Goal: Communication & Community: Answer question/provide support

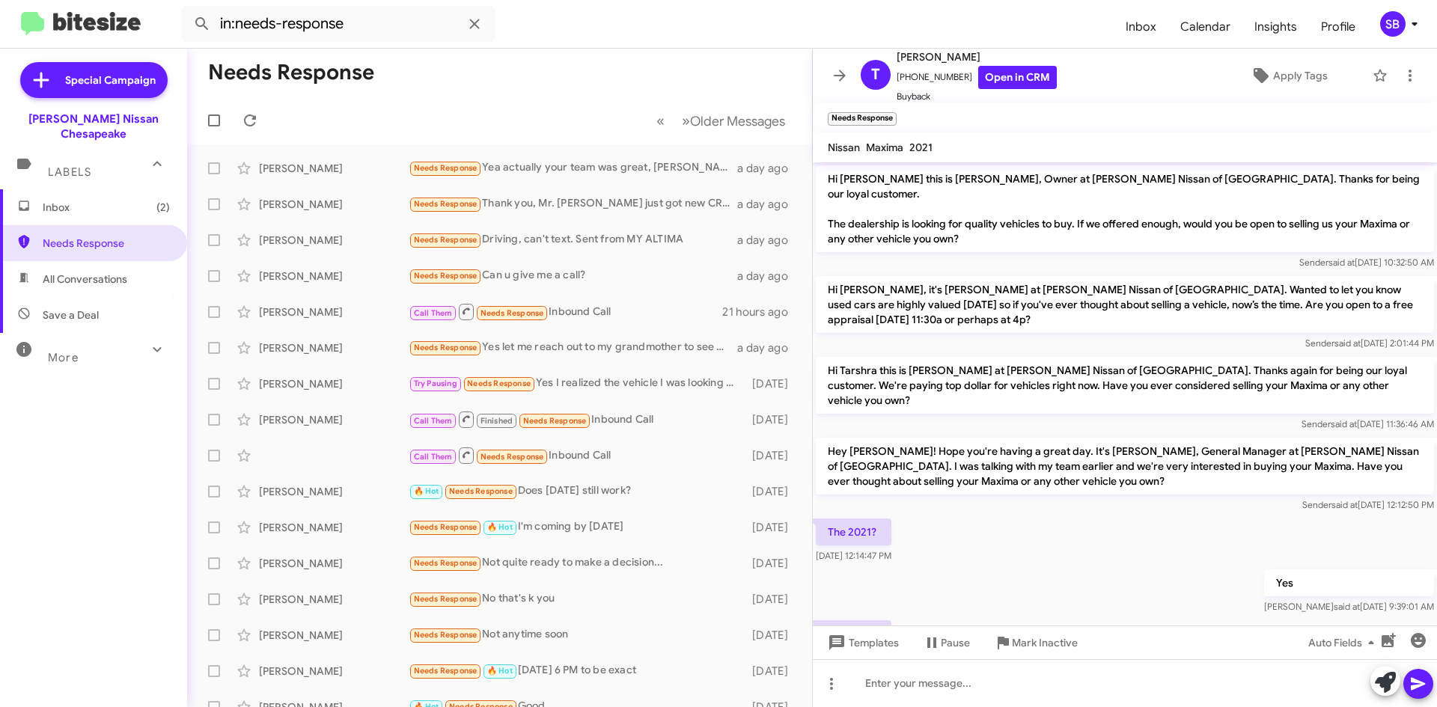
scroll to position [163, 0]
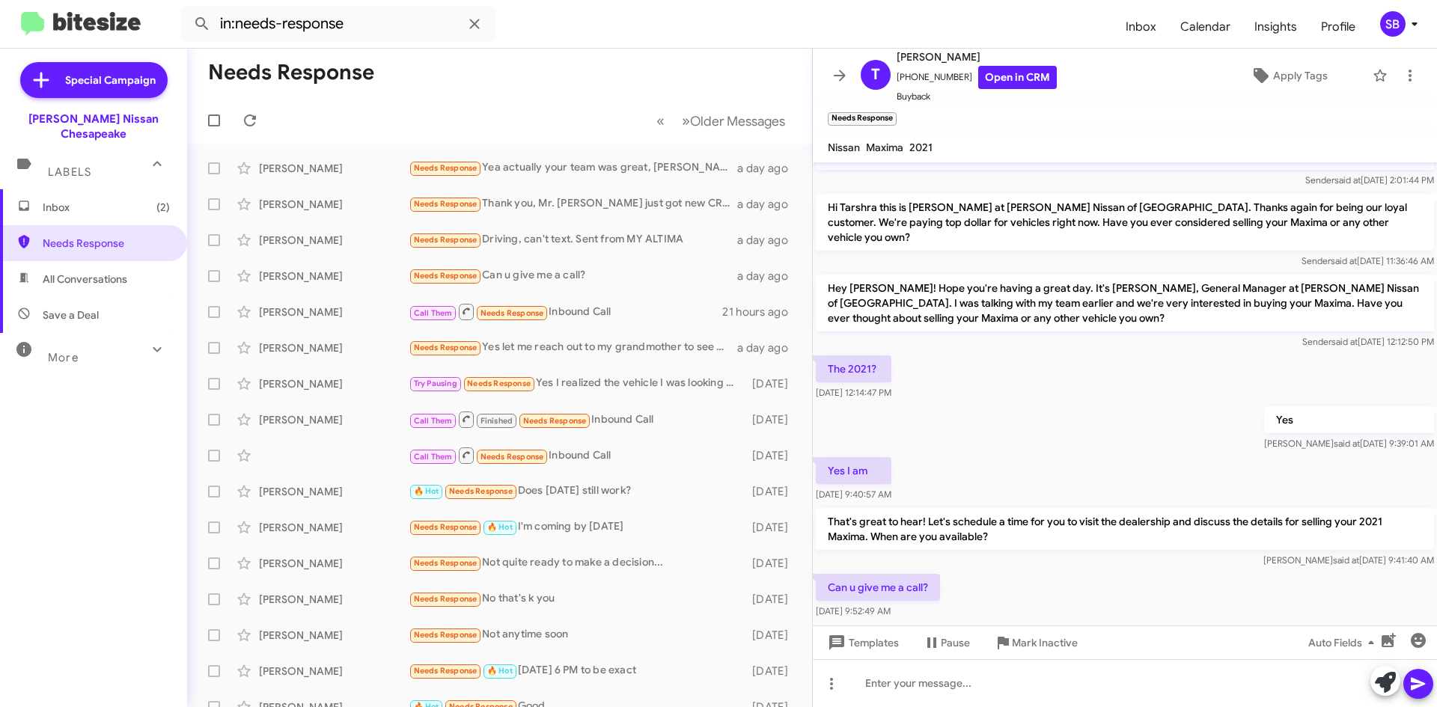
click at [80, 272] on span "All Conversations" at bounding box center [85, 279] width 85 height 15
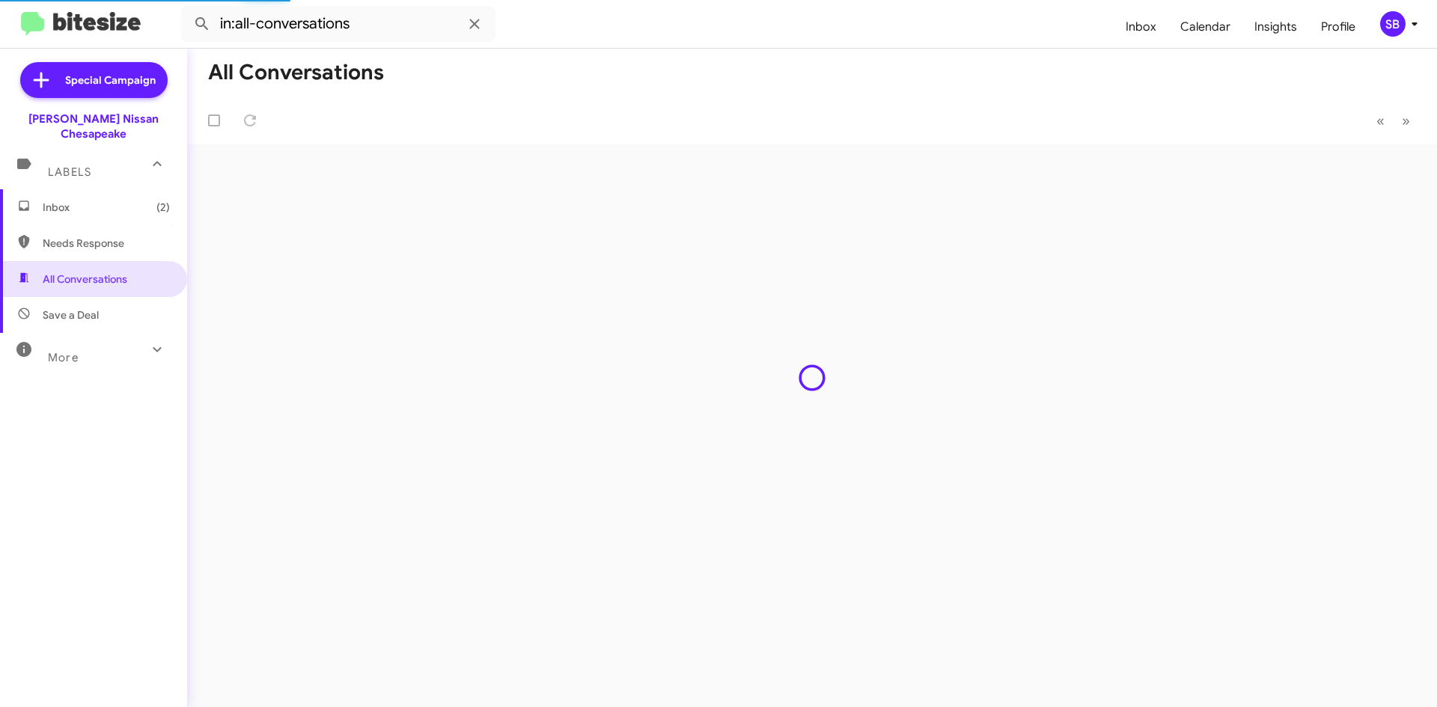
click at [79, 236] on span "Needs Response" at bounding box center [106, 243] width 127 height 15
type input "in:needs-response"
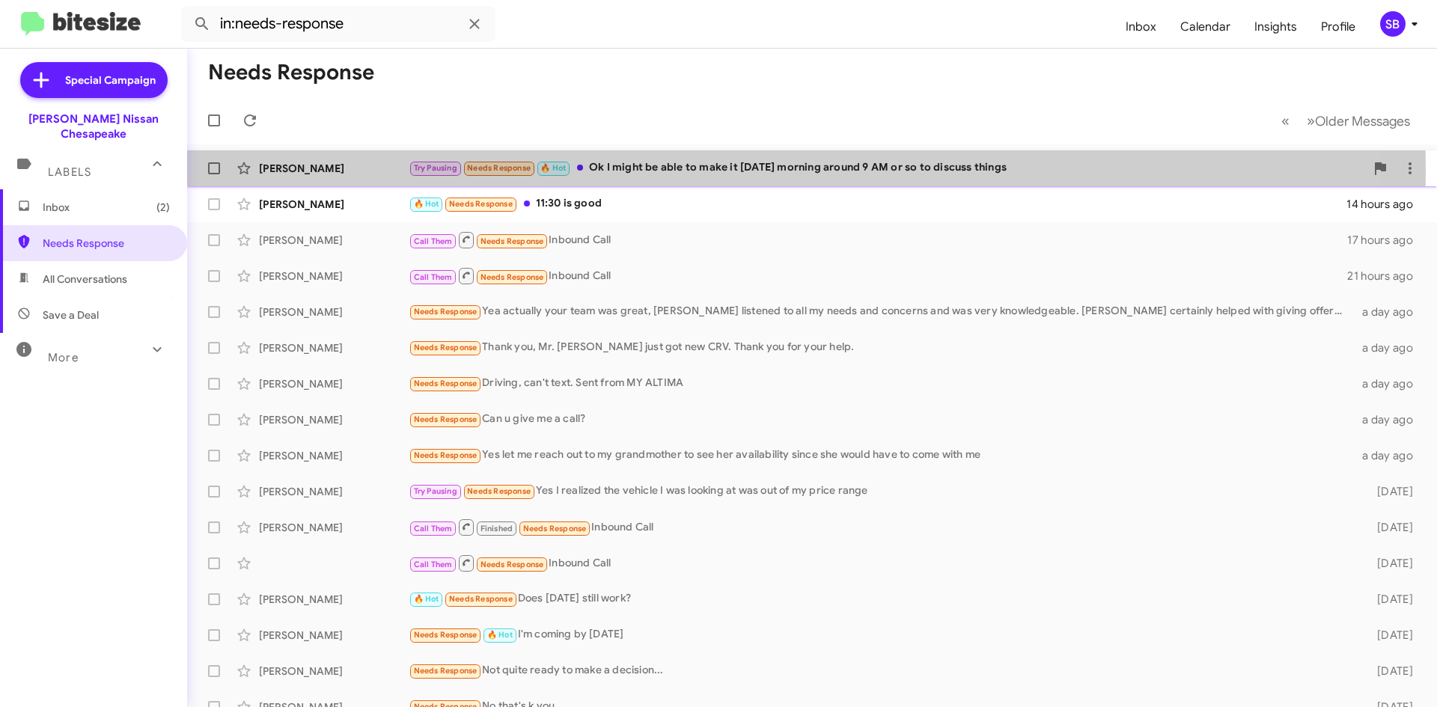
click at [737, 170] on div "Try Pausing Needs Response 🔥 Hot Ok I might be able to make it [DATE] morning a…" at bounding box center [887, 167] width 957 height 17
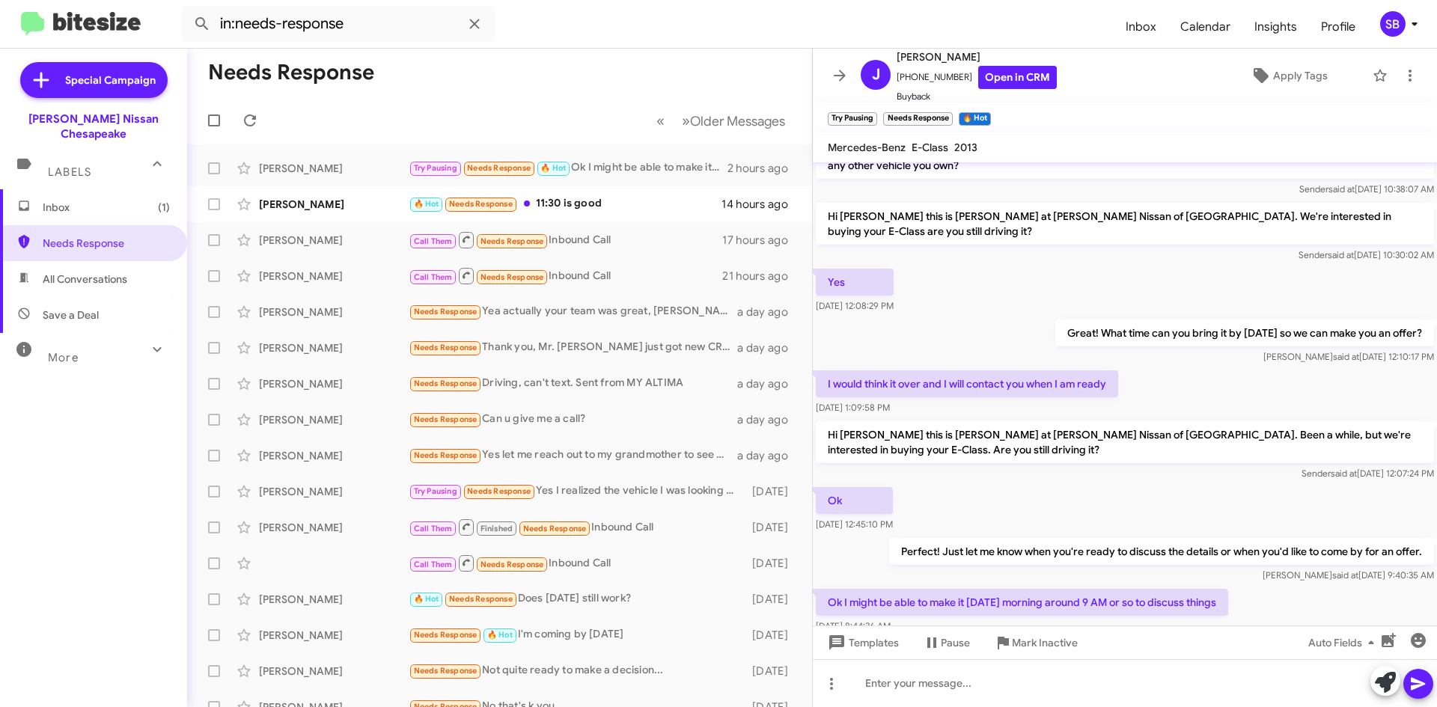
scroll to position [103, 0]
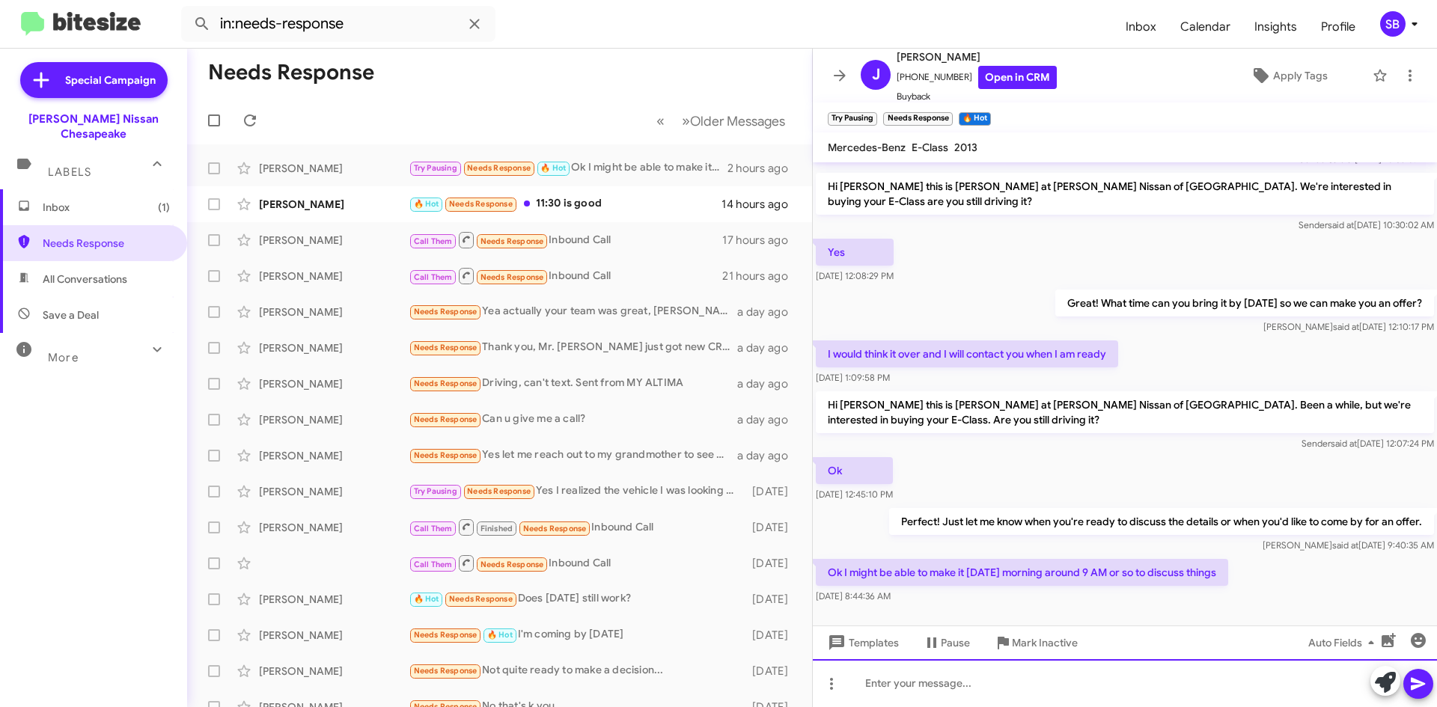
click at [959, 690] on div at bounding box center [1125, 683] width 624 height 48
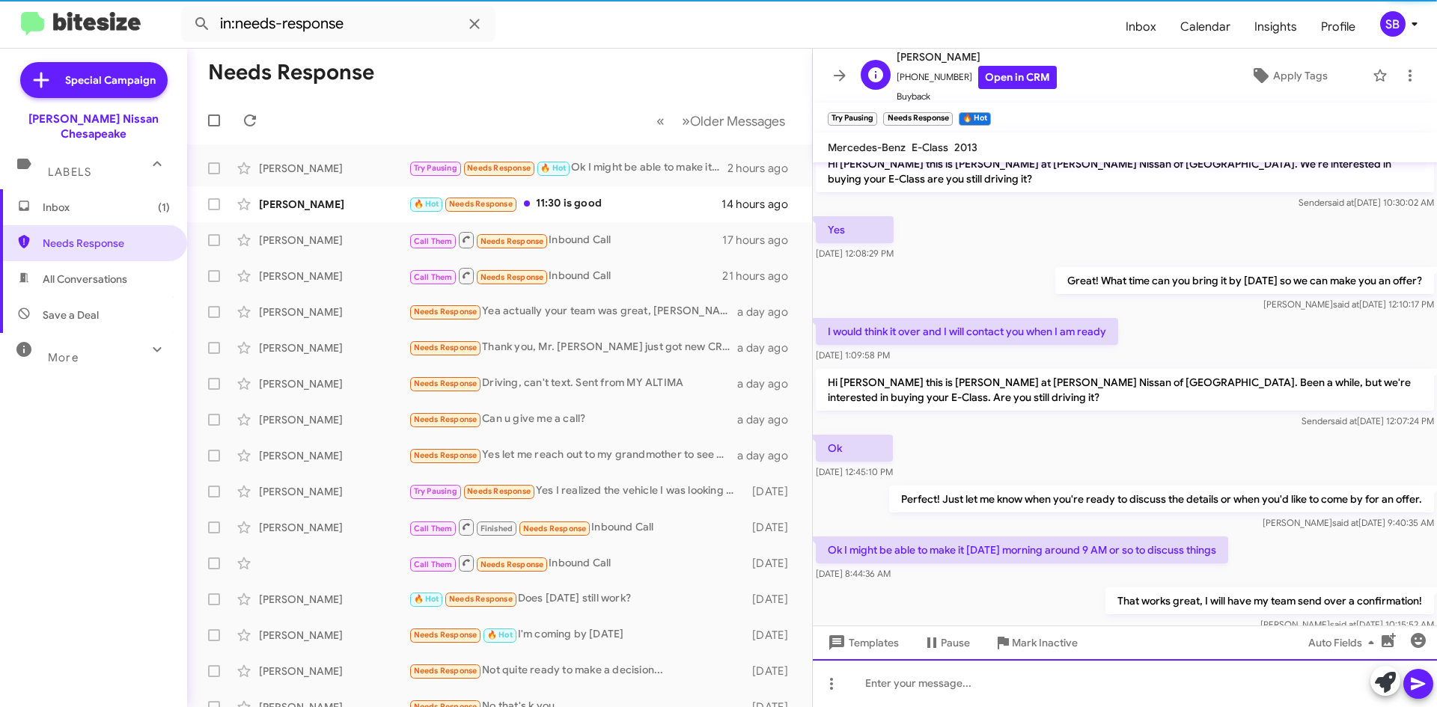
scroll to position [158, 0]
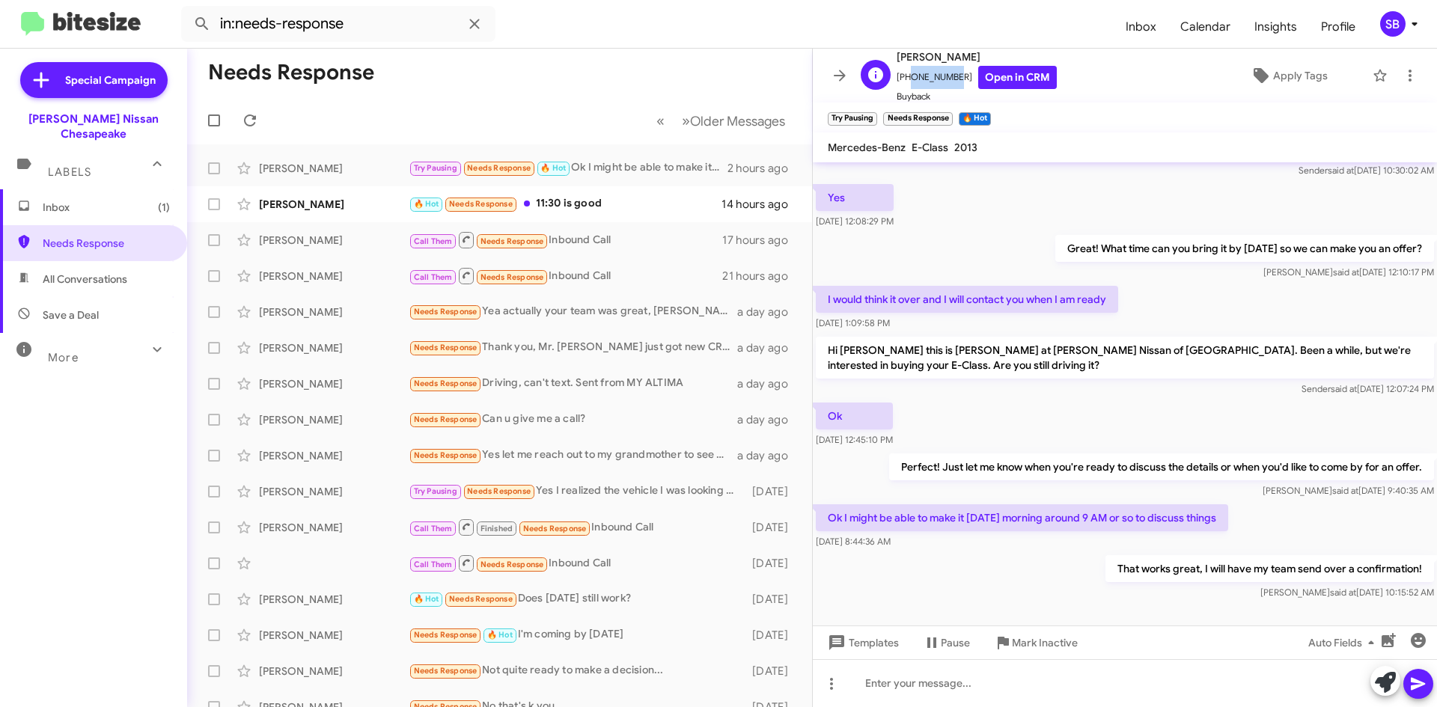
drag, startPoint x: 949, startPoint y: 75, endPoint x: 907, endPoint y: 83, distance: 43.5
click at [907, 83] on span "[PHONE_NUMBER] Open in CRM" at bounding box center [977, 77] width 160 height 23
drag, startPoint x: 951, startPoint y: 79, endPoint x: 904, endPoint y: 82, distance: 47.3
click at [904, 82] on span "[PHONE_NUMBER] Open in CRM" at bounding box center [977, 77] width 160 height 23
copy span "7575417371"
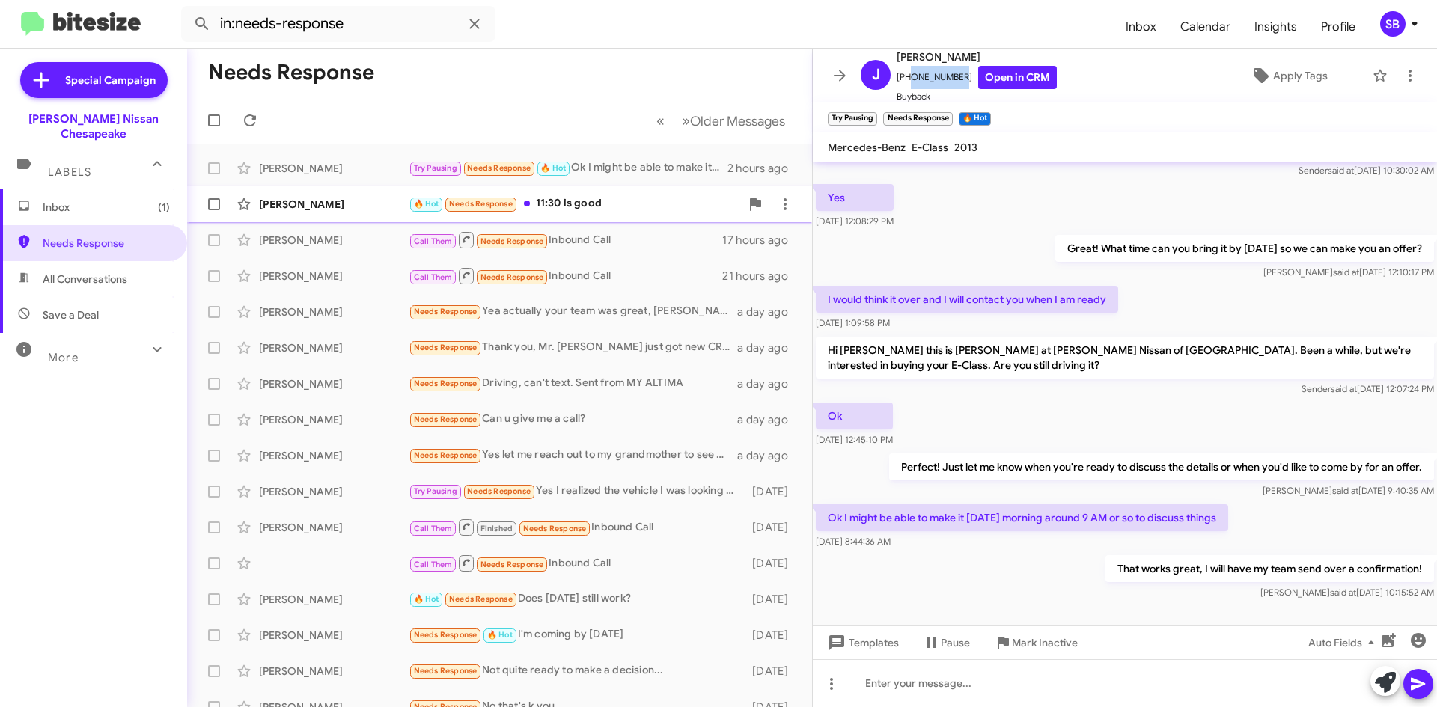
click at [572, 198] on div "🔥 Hot Needs Response 11:30 is good" at bounding box center [575, 203] width 332 height 17
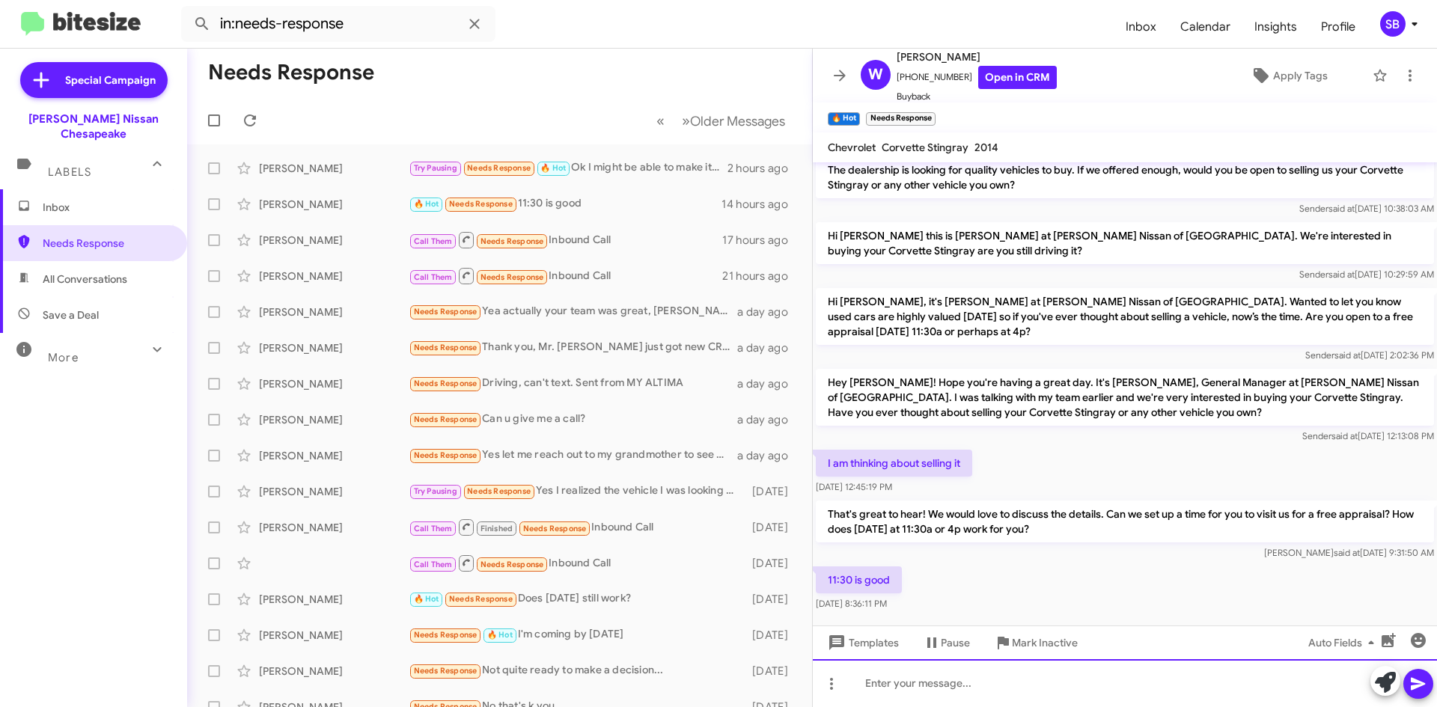
click at [957, 684] on div at bounding box center [1125, 683] width 624 height 48
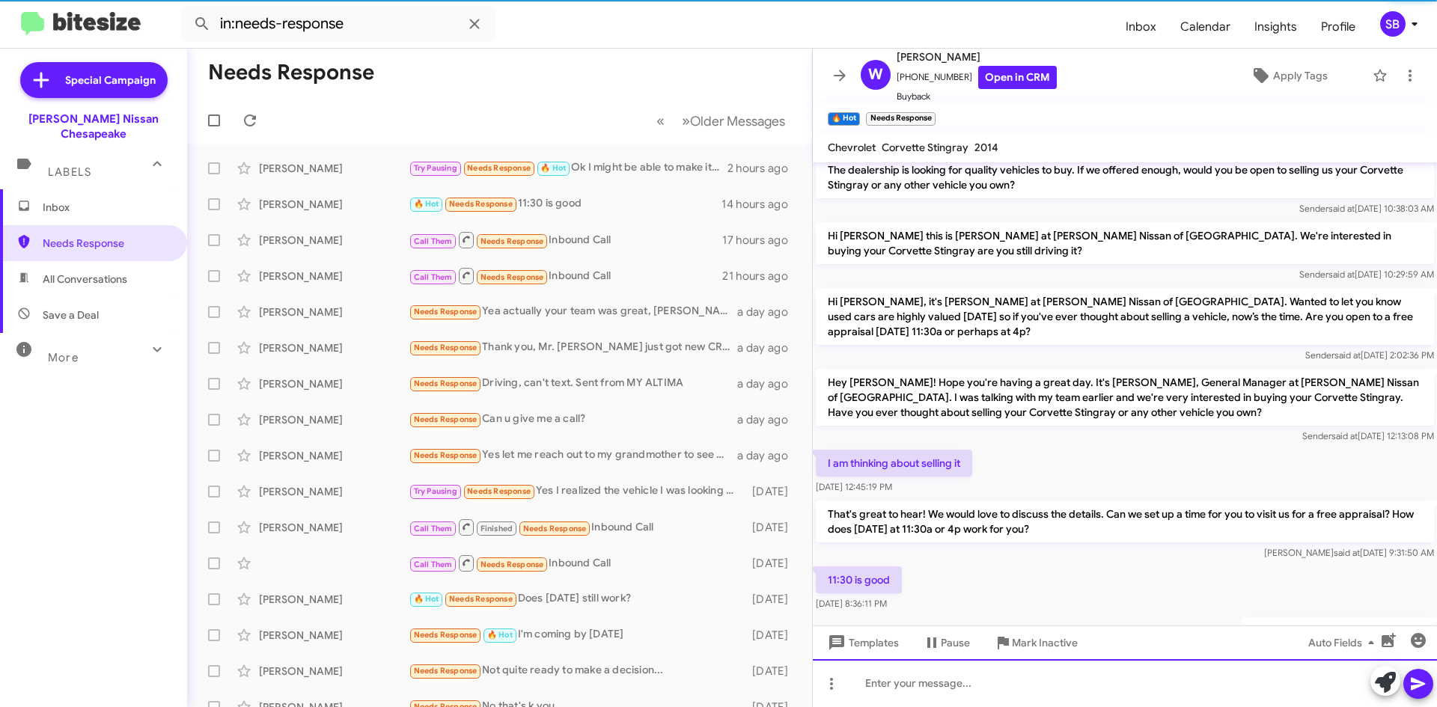
scroll to position [109, 0]
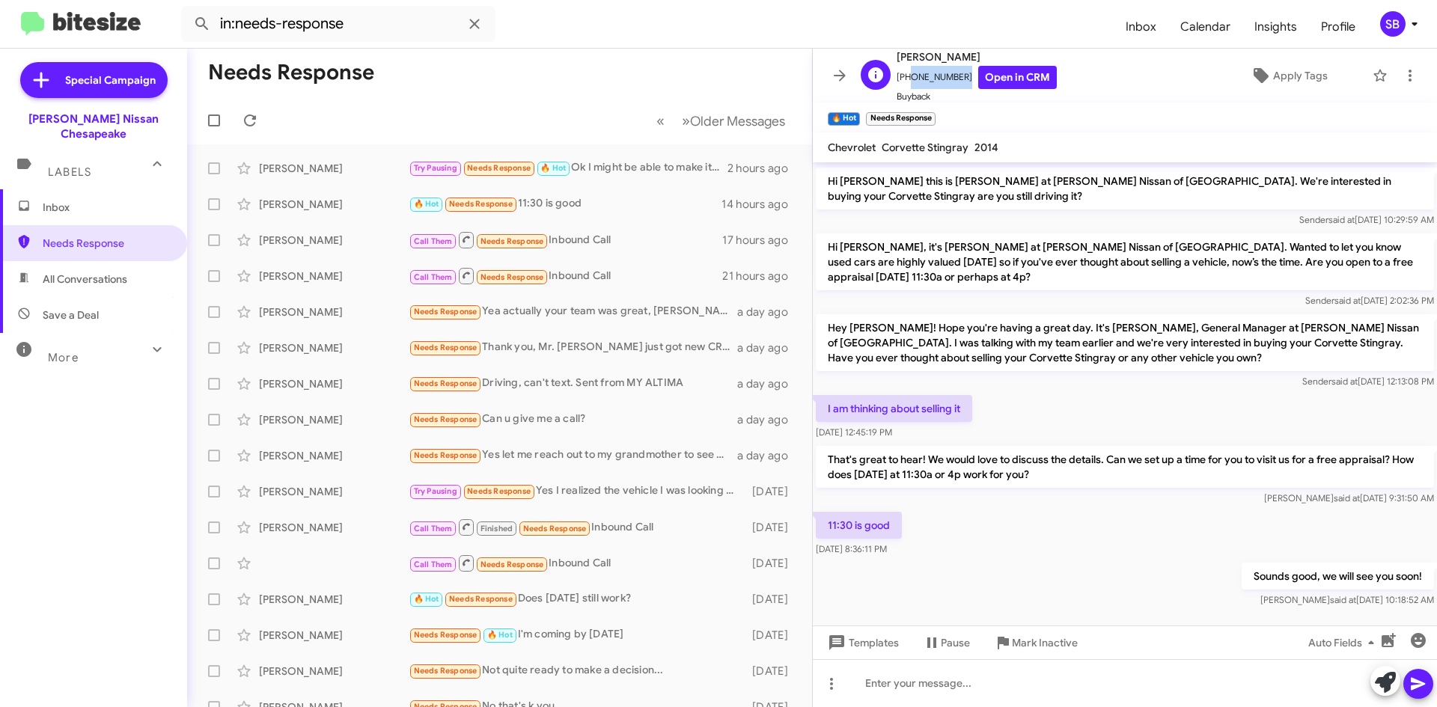
drag, startPoint x: 952, startPoint y: 79, endPoint x: 907, endPoint y: 87, distance: 46.4
click at [907, 87] on span "[PHONE_NUMBER] Open in CRM" at bounding box center [977, 77] width 160 height 23
copy span "7575728117"
click at [596, 199] on div "🔥 Hot Needs Response 11:30 is good" at bounding box center [575, 203] width 332 height 17
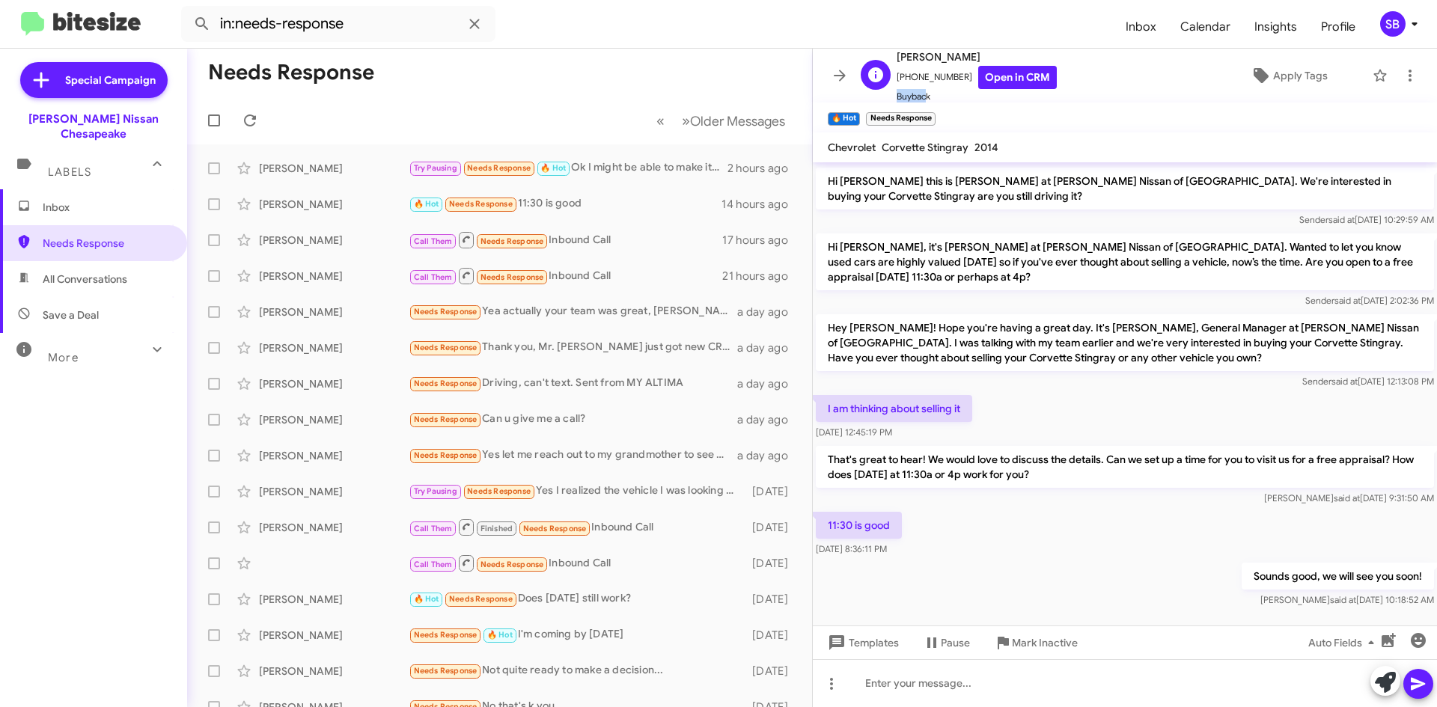
scroll to position [1, 0]
drag, startPoint x: 954, startPoint y: 78, endPoint x: 907, endPoint y: 85, distance: 46.9
click at [907, 85] on span "[PHONE_NUMBER] Open in CRM" at bounding box center [977, 75] width 160 height 23
copy span "7575728117"
